Goal: Information Seeking & Learning: Understand process/instructions

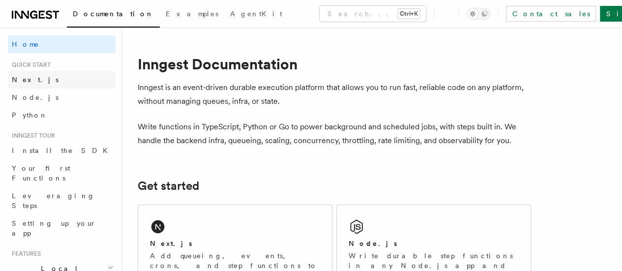
click at [80, 77] on link "Next.js" at bounding box center [62, 80] width 108 height 18
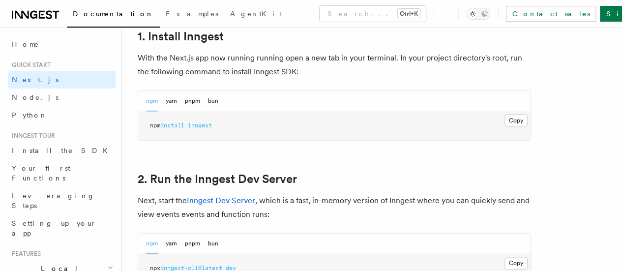
scroll to position [574, 0]
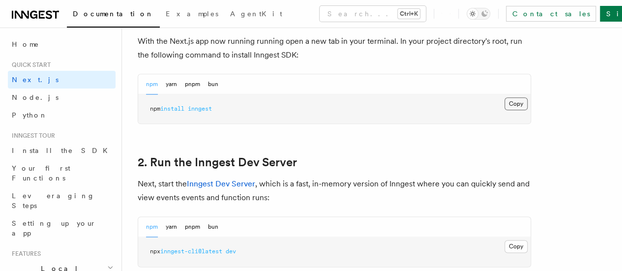
click at [504, 110] on button "Copy Copied" at bounding box center [515, 103] width 23 height 13
click at [504, 253] on button "Copy Copied" at bounding box center [515, 246] width 23 height 13
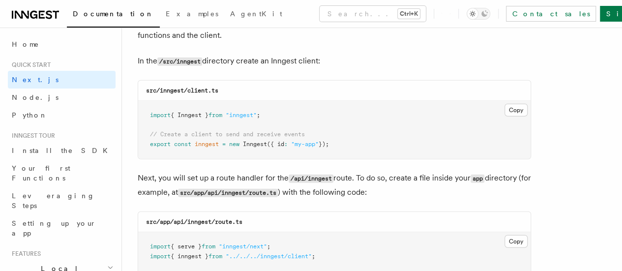
scroll to position [1256, 0]
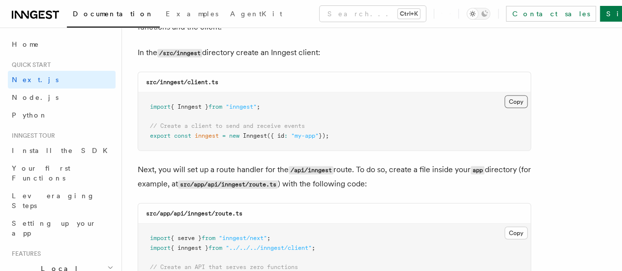
click at [504, 96] on button "Copy Copied" at bounding box center [515, 101] width 23 height 13
click at [504, 227] on button "Copy Copied" at bounding box center [515, 233] width 23 height 13
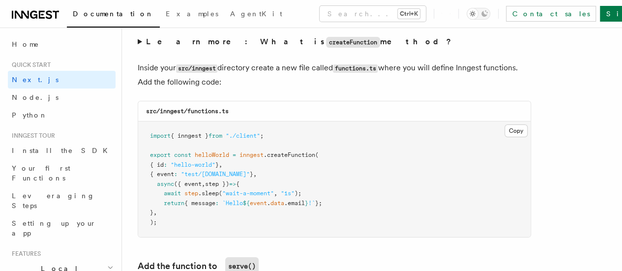
scroll to position [1748, 0]
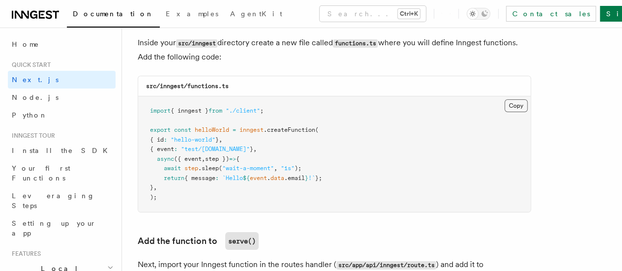
click at [504, 99] on button "Copy Copied" at bounding box center [515, 105] width 23 height 13
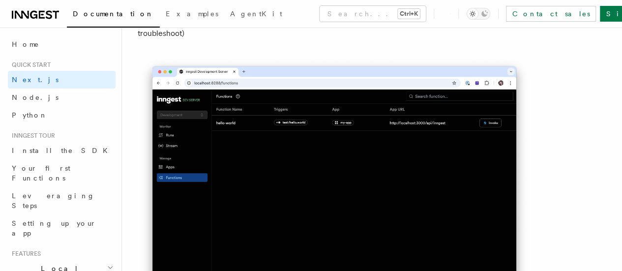
scroll to position [2405, 0]
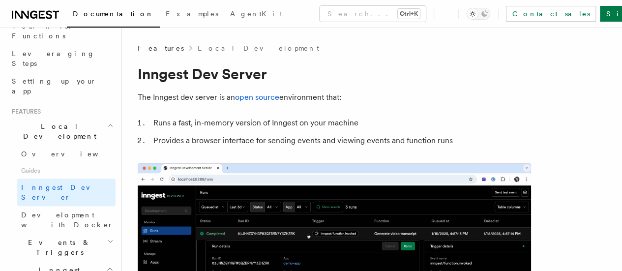
scroll to position [143, 0]
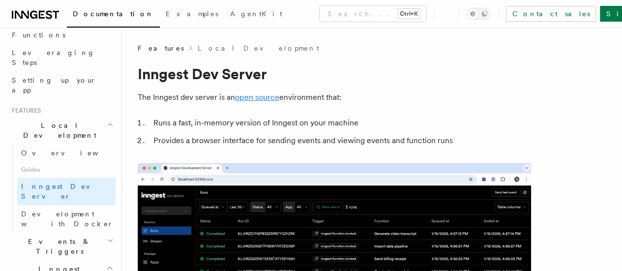
click at [247, 98] on link "open source" at bounding box center [257, 96] width 44 height 9
click at [42, 210] on span "Development with Docker" at bounding box center [67, 219] width 92 height 18
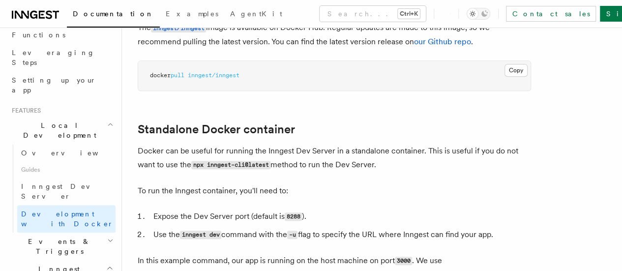
scroll to position [156, 0]
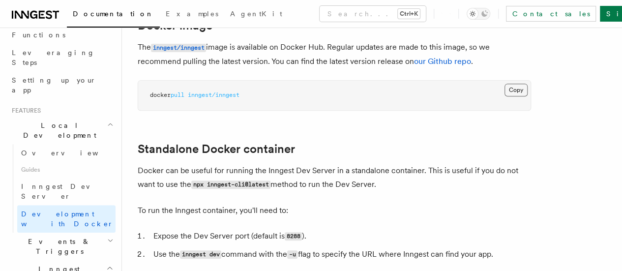
click at [504, 91] on button "Copy Copied" at bounding box center [515, 90] width 23 height 13
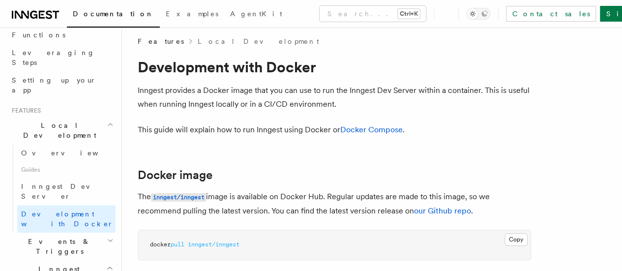
scroll to position [0, 0]
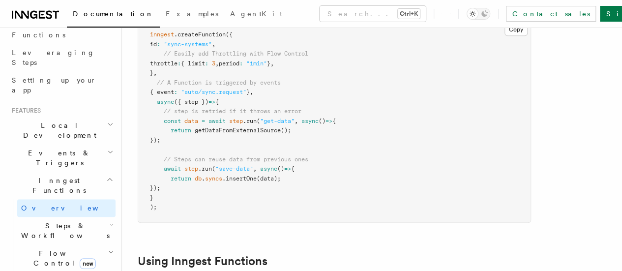
scroll to position [293, 0]
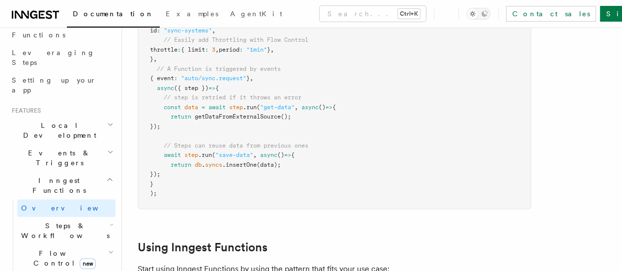
click at [107, 120] on icon "button" at bounding box center [110, 124] width 6 height 8
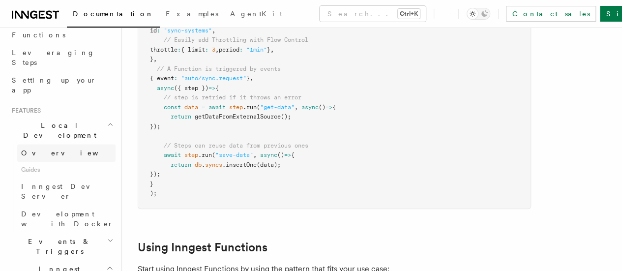
click at [56, 144] on link "Overview" at bounding box center [66, 153] width 98 height 18
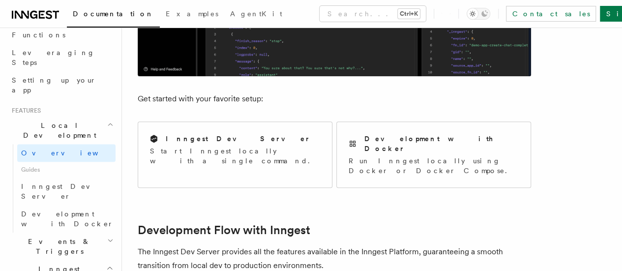
scroll to position [337, 0]
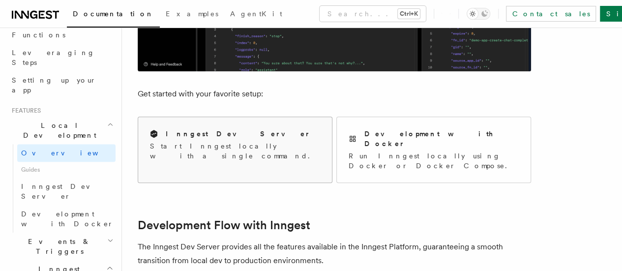
click at [233, 129] on div "Inngest Dev Server" at bounding box center [235, 134] width 170 height 10
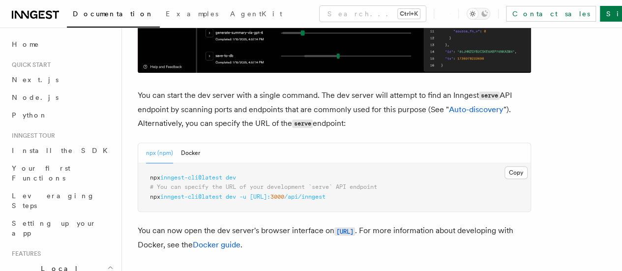
scroll to position [363, 0]
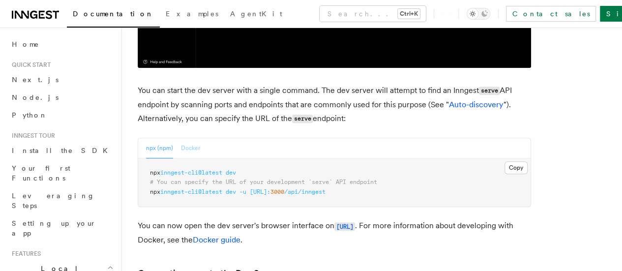
click at [197, 138] on button "Docker" at bounding box center [190, 148] width 19 height 20
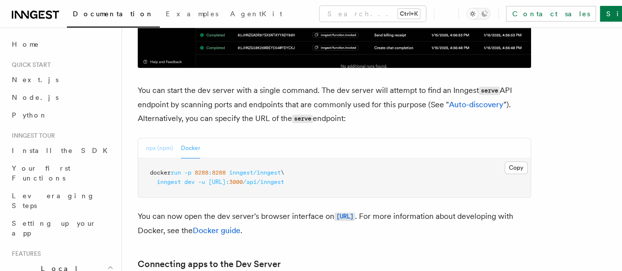
click at [157, 138] on button "npx (npm)" at bounding box center [159, 148] width 27 height 20
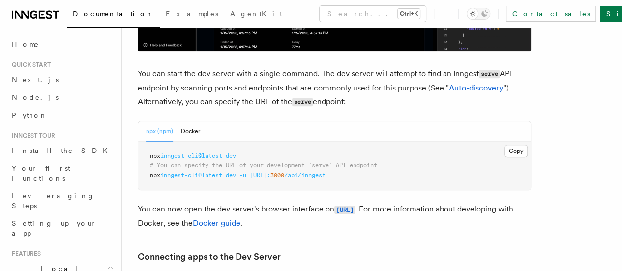
scroll to position [0, 0]
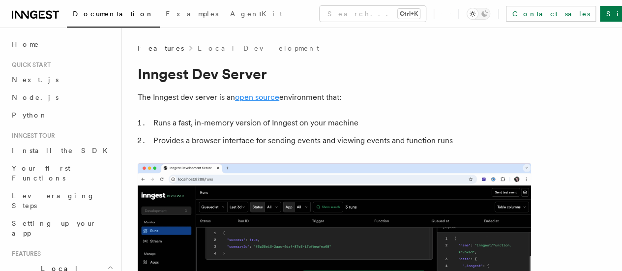
click at [243, 100] on link "open source" at bounding box center [257, 96] width 44 height 9
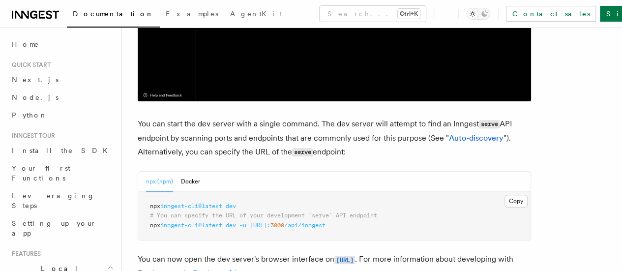
scroll to position [349, 0]
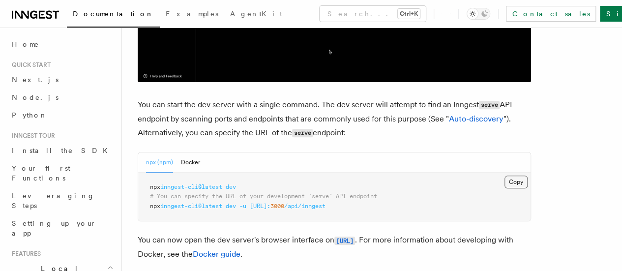
click at [504, 176] on button "Copy Copied" at bounding box center [515, 182] width 23 height 13
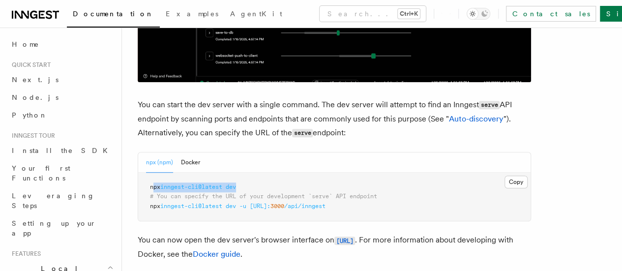
drag, startPoint x: 241, startPoint y: 160, endPoint x: 151, endPoint y: 161, distance: 90.0
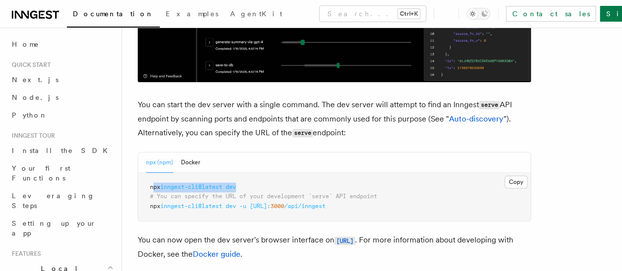
click at [151, 183] on span "npx inngest-cli@latest dev" at bounding box center [193, 186] width 86 height 7
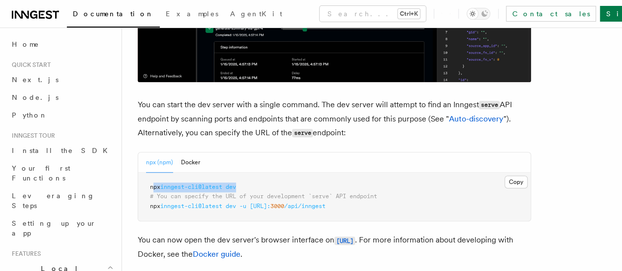
copy span "px inngest-cli@latest dev"
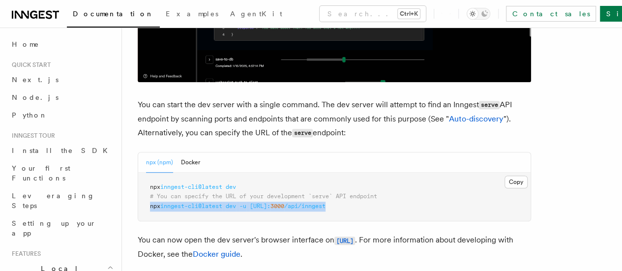
drag, startPoint x: 149, startPoint y: 181, endPoint x: 383, endPoint y: 180, distance: 233.5
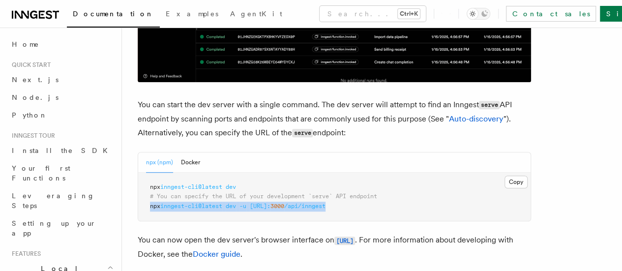
click at [383, 180] on pre "npx inngest-cli@latest dev # You can specify the URL of your development `serve…" at bounding box center [334, 197] width 392 height 49
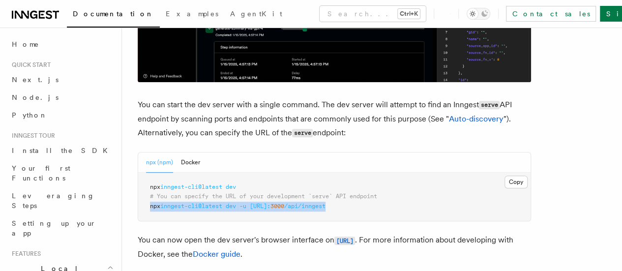
copy span "npx inngest-cli@latest dev -u http://localhost: 3000 /api/inngest"
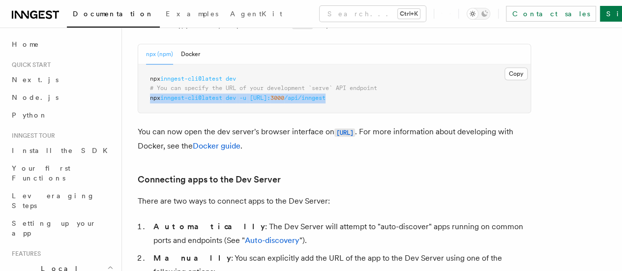
scroll to position [461, 0]
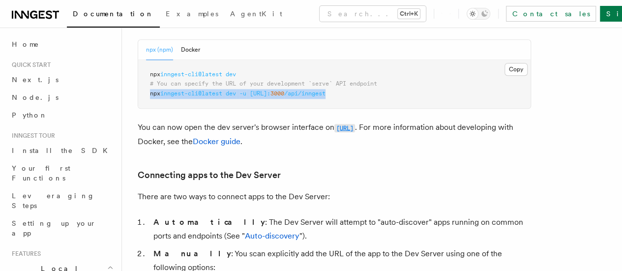
click at [355, 124] on code "[URL]" at bounding box center [344, 128] width 21 height 8
